Goal: Task Accomplishment & Management: Use online tool/utility

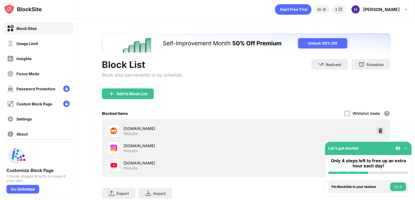
click at [409, 148] on div "Let's get started" at bounding box center [368, 148] width 86 height 13
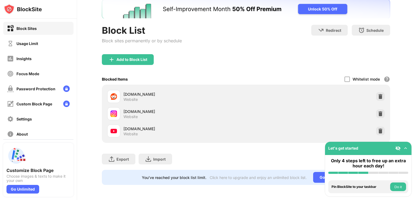
scroll to position [38, 0]
click at [377, 113] on div at bounding box center [380, 114] width 9 height 9
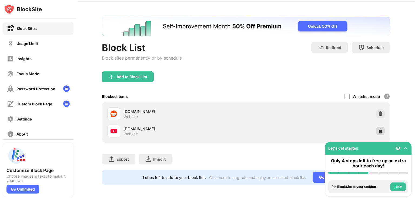
click at [379, 129] on img at bounding box center [380, 131] width 5 height 5
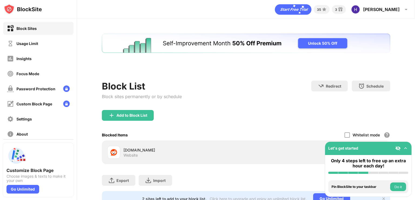
scroll to position [0, 0]
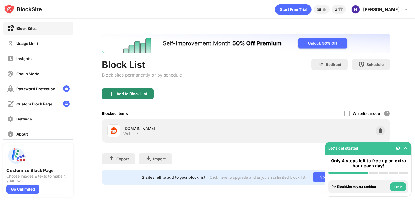
click at [122, 94] on div "Add to Block List" at bounding box center [131, 94] width 31 height 4
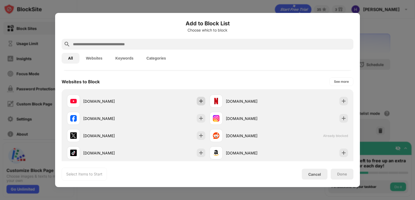
scroll to position [72, 0]
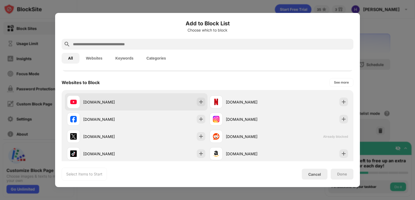
click at [191, 104] on div "[DOMAIN_NAME]" at bounding box center [136, 101] width 143 height 17
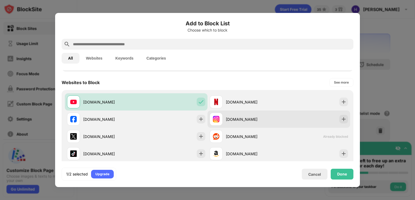
click at [233, 122] on div "[DOMAIN_NAME]" at bounding box center [252, 120] width 53 height 6
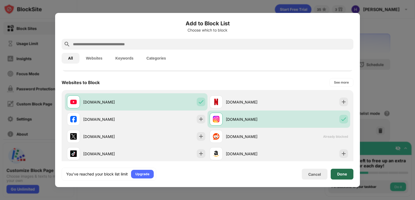
click at [339, 171] on div "Done" at bounding box center [342, 174] width 23 height 11
